Goal: Task Accomplishment & Management: Manage account settings

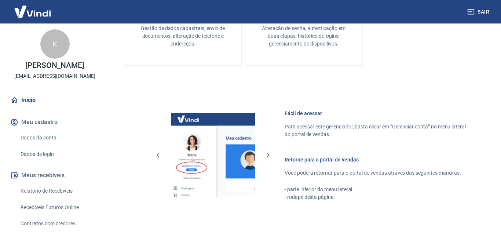
scroll to position [437, 0]
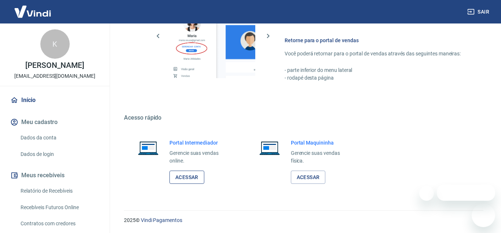
click at [195, 176] on link "Acessar" at bounding box center [186, 177] width 35 height 14
click at [476, 8] on button "Sair" at bounding box center [478, 12] width 26 height 14
